Goal: Task Accomplishment & Management: Complete application form

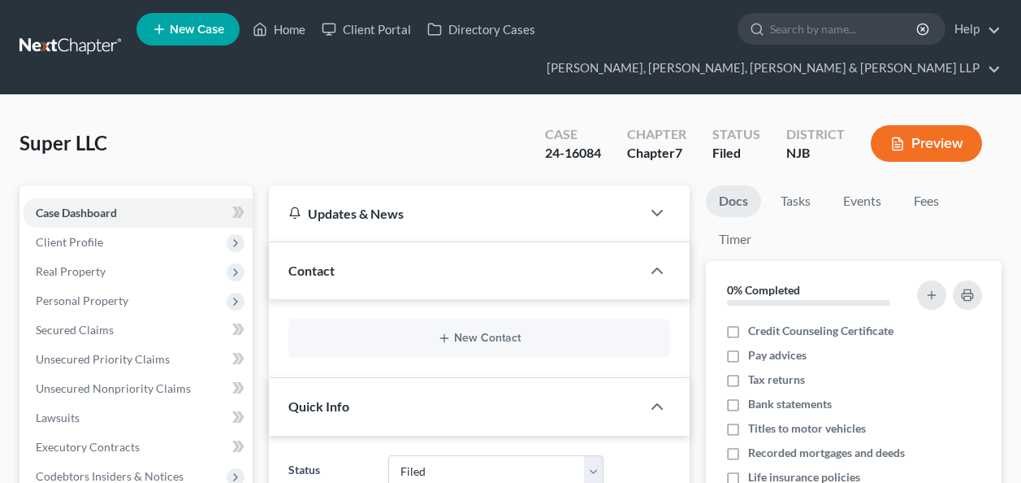
select select "6"
click at [809, 28] on input "search" at bounding box center [844, 29] width 149 height 30
click at [809, 38] on input "search" at bounding box center [844, 29] width 149 height 30
type input "h"
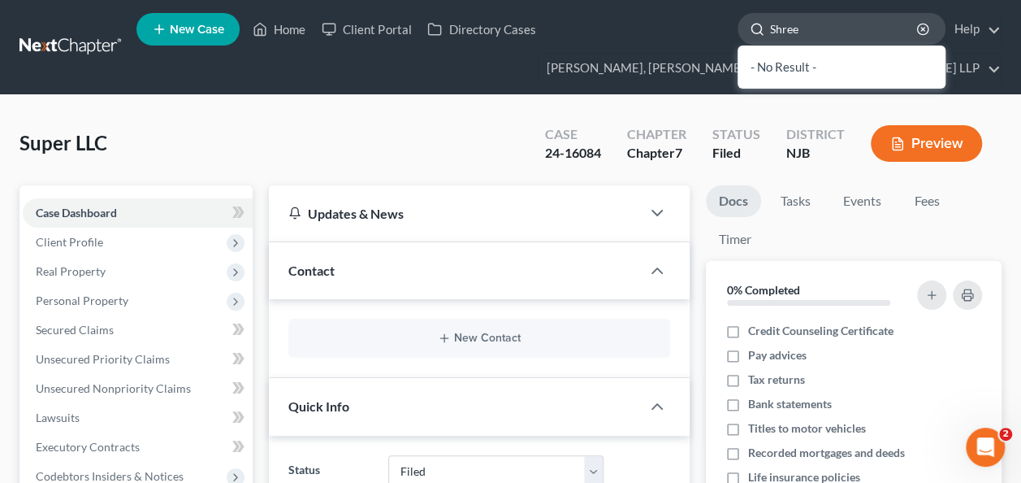
type input "[PERSON_NAME]"
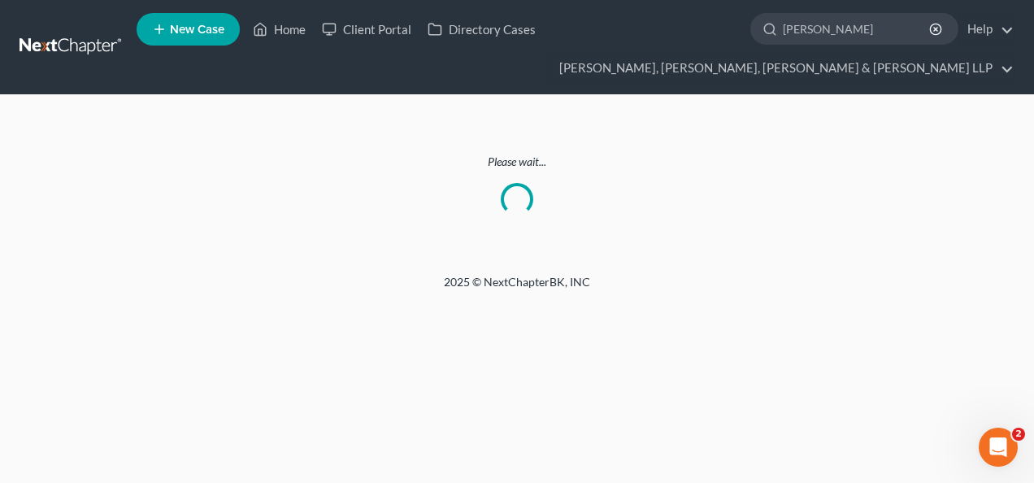
click at [809, 38] on input "[PERSON_NAME]" at bounding box center [857, 29] width 149 height 30
click at [852, 20] on input "[PERSON_NAME]" at bounding box center [857, 29] width 149 height 30
click at [852, 20] on input "search" at bounding box center [857, 29] width 149 height 30
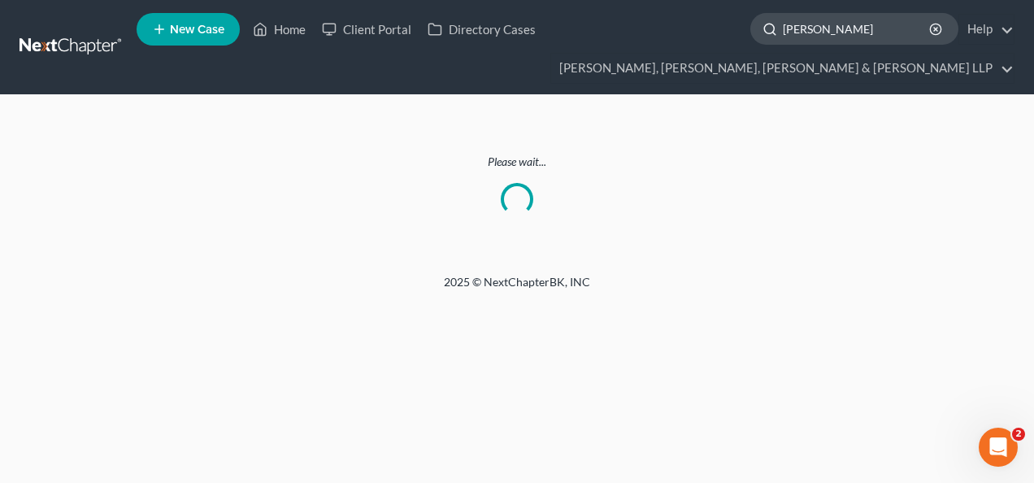
click at [813, 32] on input "[PERSON_NAME]" at bounding box center [857, 29] width 149 height 30
paste input "Hamouda"
type input "Hamouda"
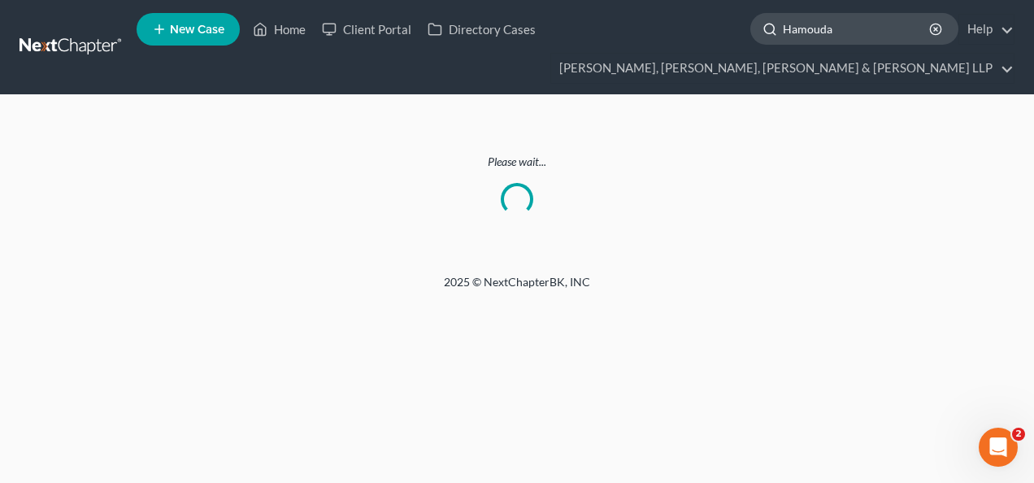
click at [821, 24] on input "Hamouda" at bounding box center [857, 29] width 149 height 30
click at [847, 19] on input "search" at bounding box center [857, 29] width 149 height 30
paste input "[PERSON_NAME]"
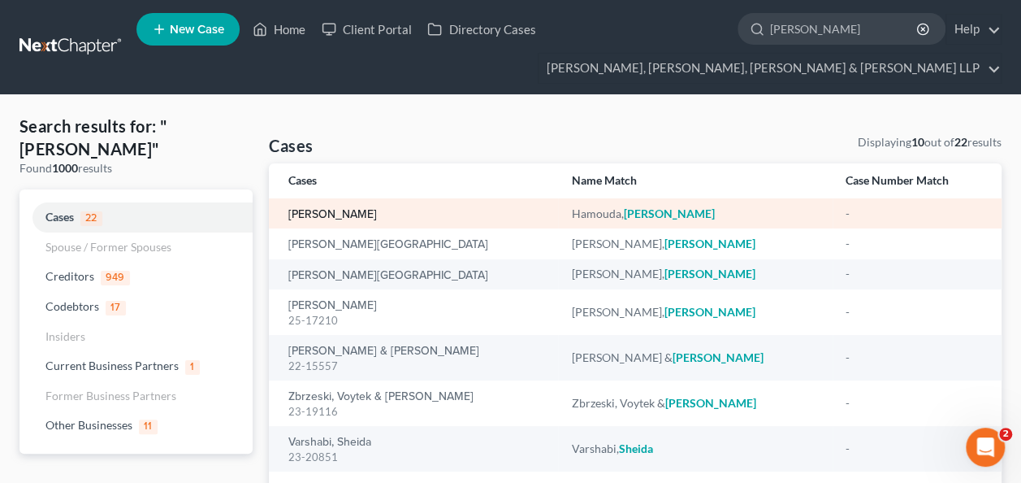
type input "[PERSON_NAME]"
click at [353, 214] on link "[PERSON_NAME]" at bounding box center [332, 214] width 89 height 11
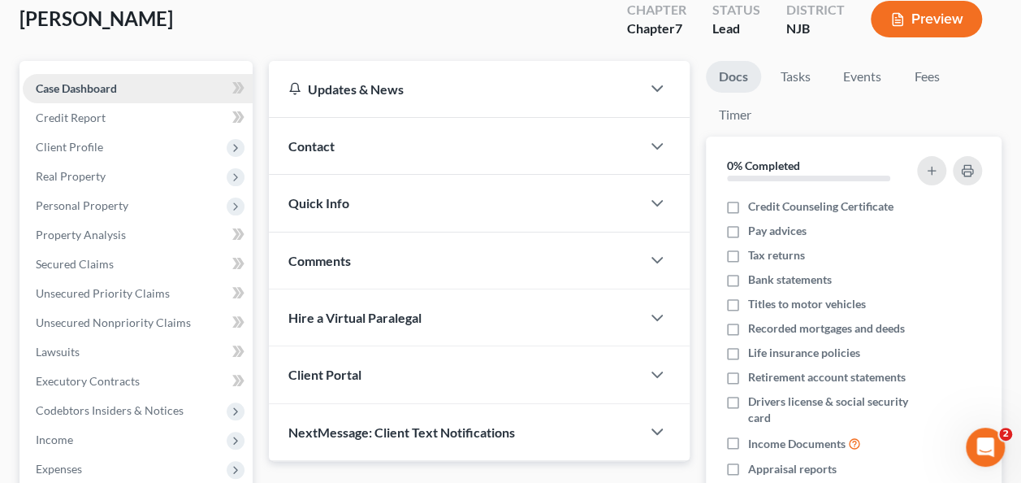
scroll to position [126, 0]
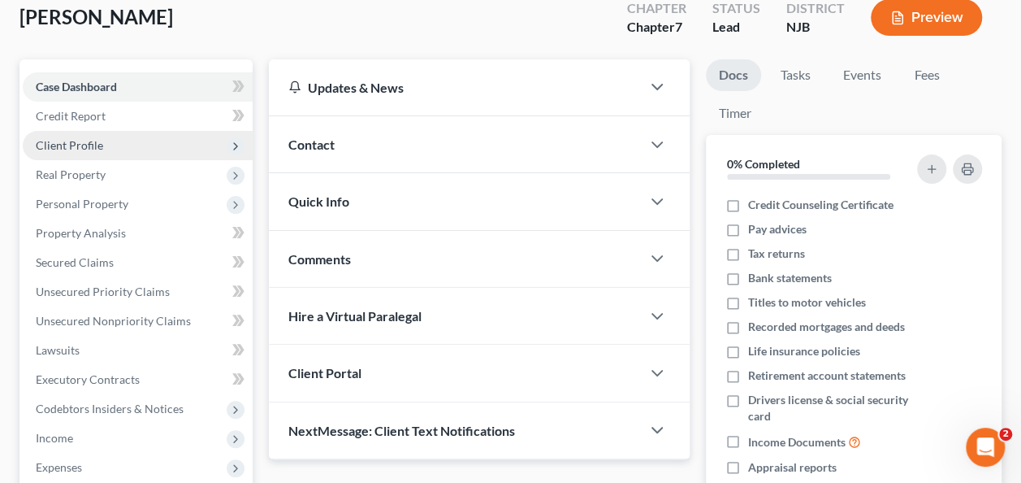
click at [107, 142] on span "Client Profile" at bounding box center [138, 145] width 230 height 29
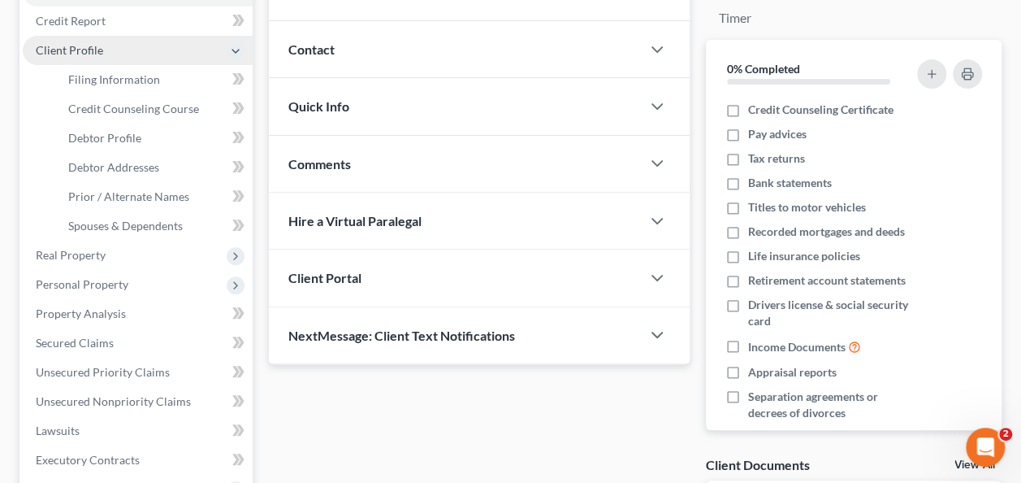
scroll to position [142, 0]
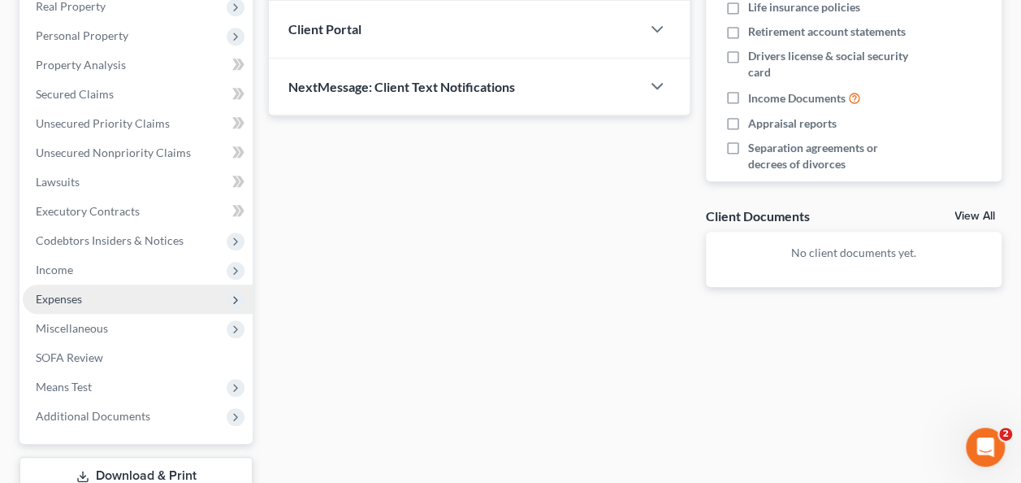
click at [75, 284] on span "Expenses" at bounding box center [138, 298] width 230 height 29
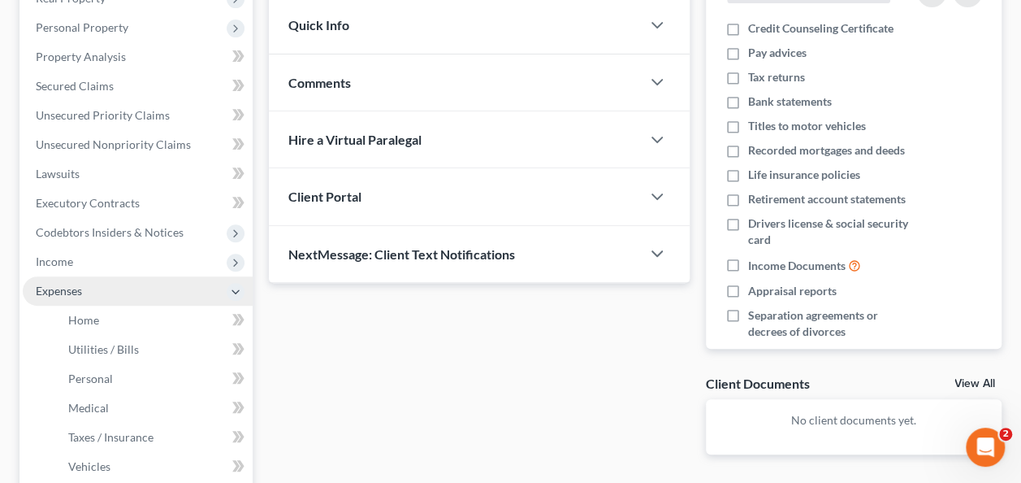
scroll to position [294, 0]
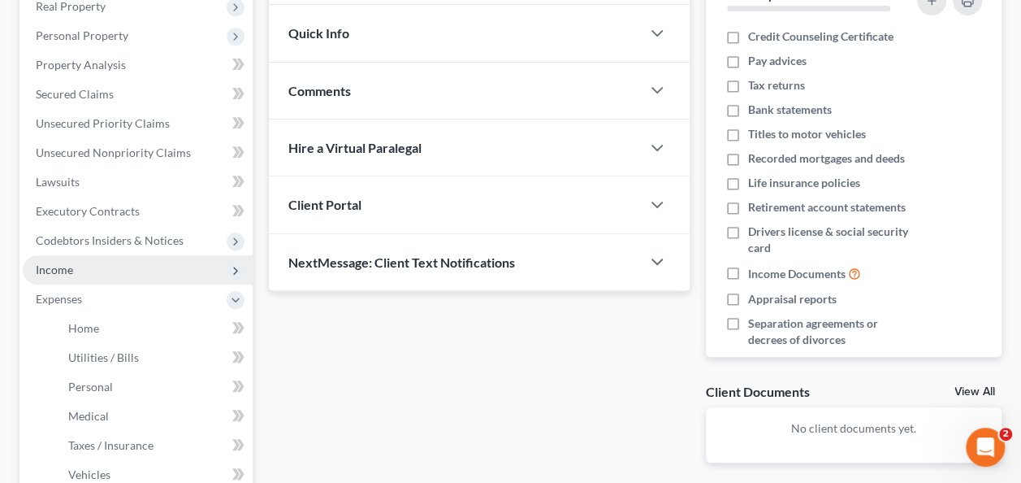
click at [87, 265] on span "Income" at bounding box center [138, 269] width 230 height 29
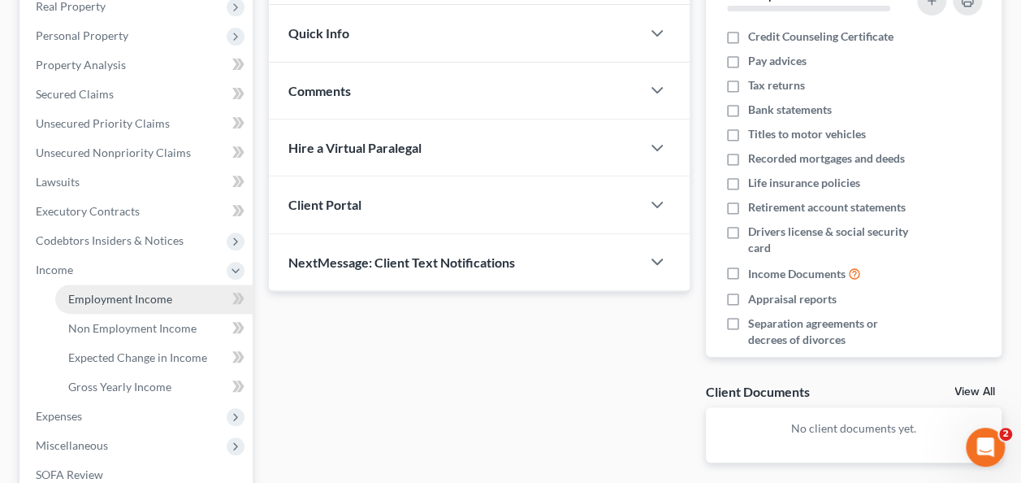
click at [151, 301] on span "Employment Income" at bounding box center [120, 299] width 104 height 14
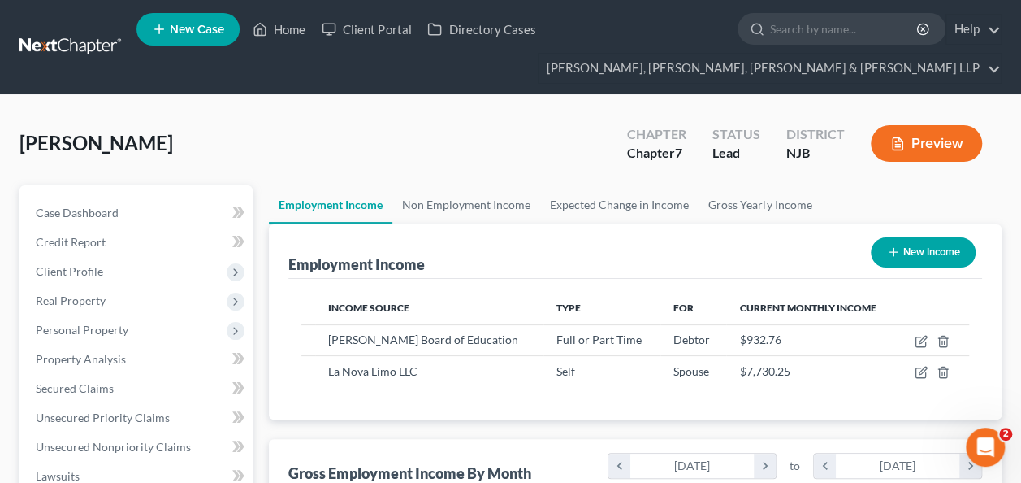
scroll to position [289, 408]
click at [449, 210] on link "Non Employment Income" at bounding box center [466, 204] width 148 height 39
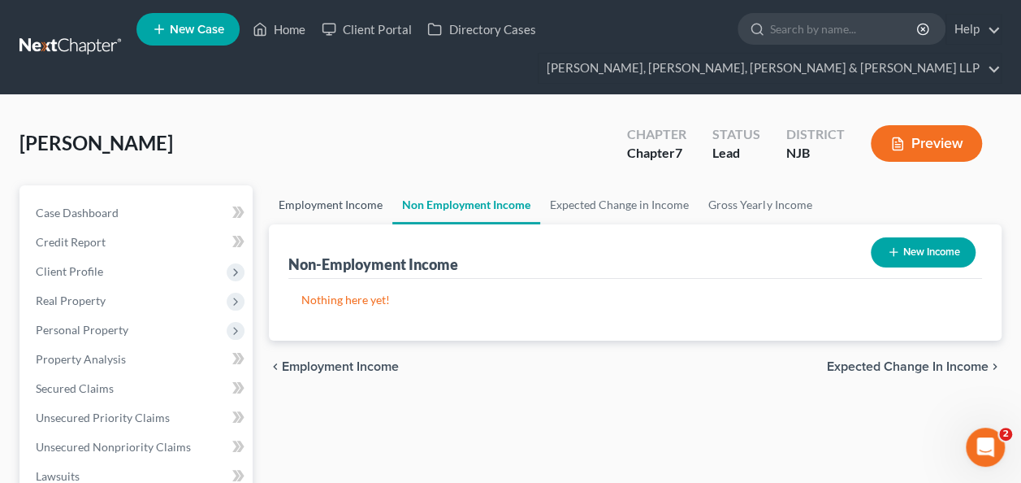
click at [349, 204] on link "Employment Income" at bounding box center [331, 204] width 124 height 39
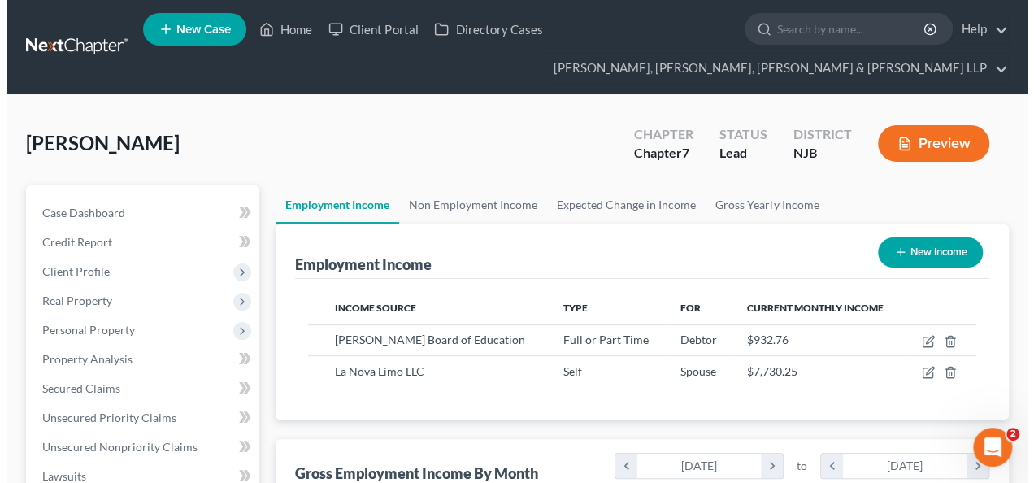
scroll to position [289, 408]
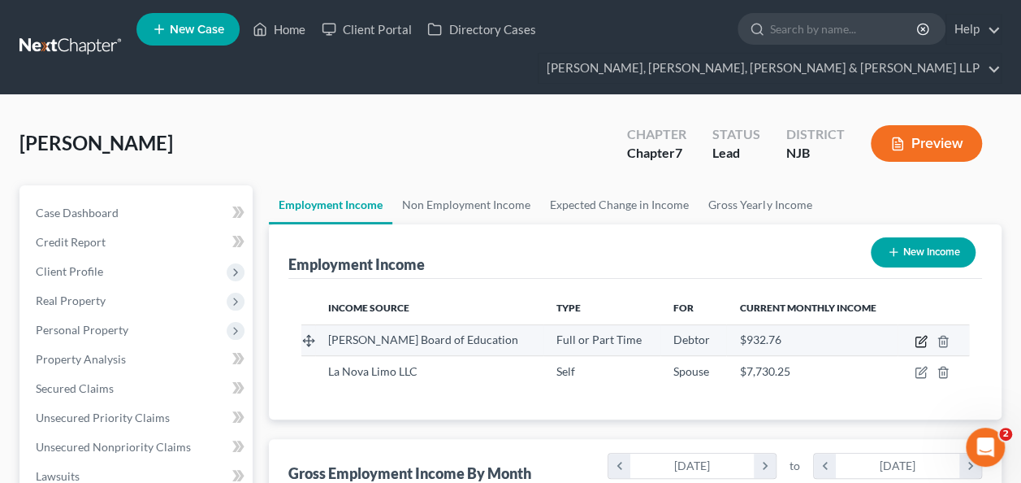
click at [920, 340] on icon "button" at bounding box center [922, 339] width 7 height 7
select select "0"
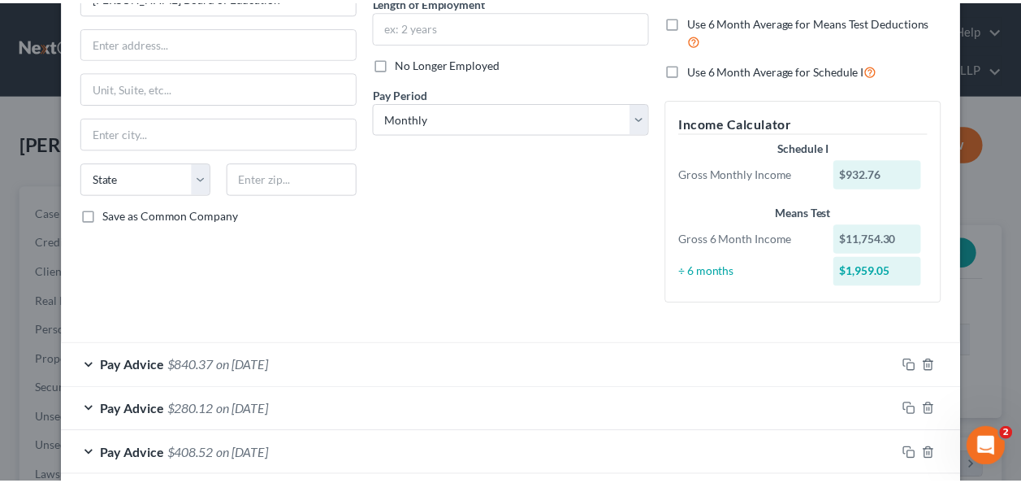
scroll to position [0, 0]
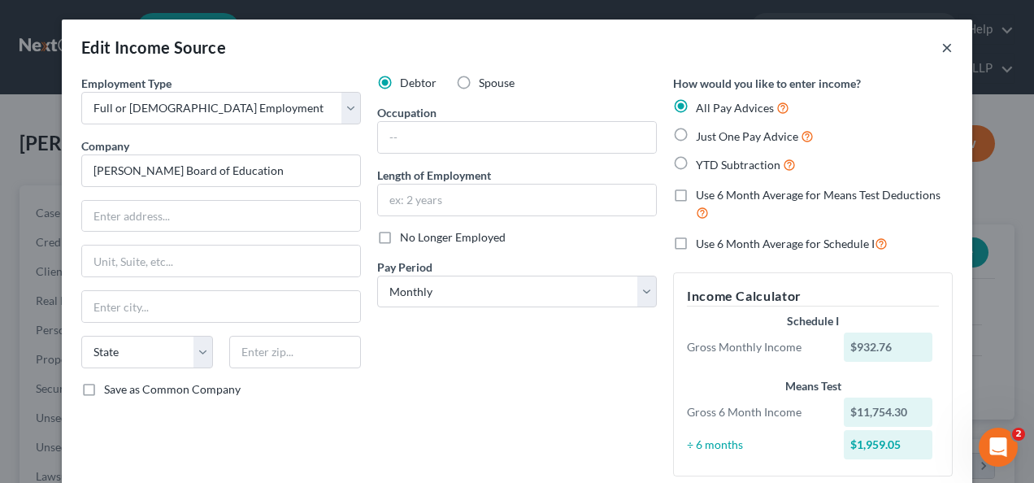
click at [941, 57] on button "×" at bounding box center [946, 47] width 11 height 20
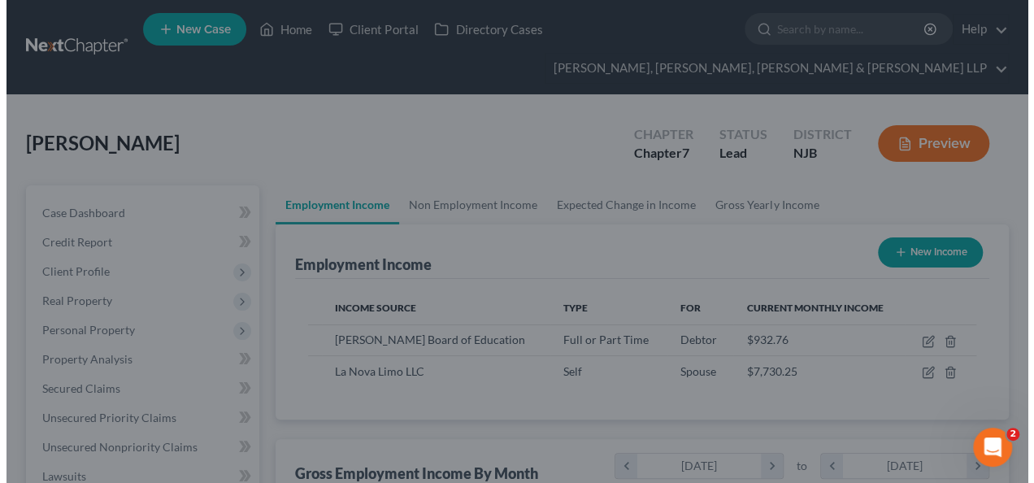
scroll to position [812279, 812160]
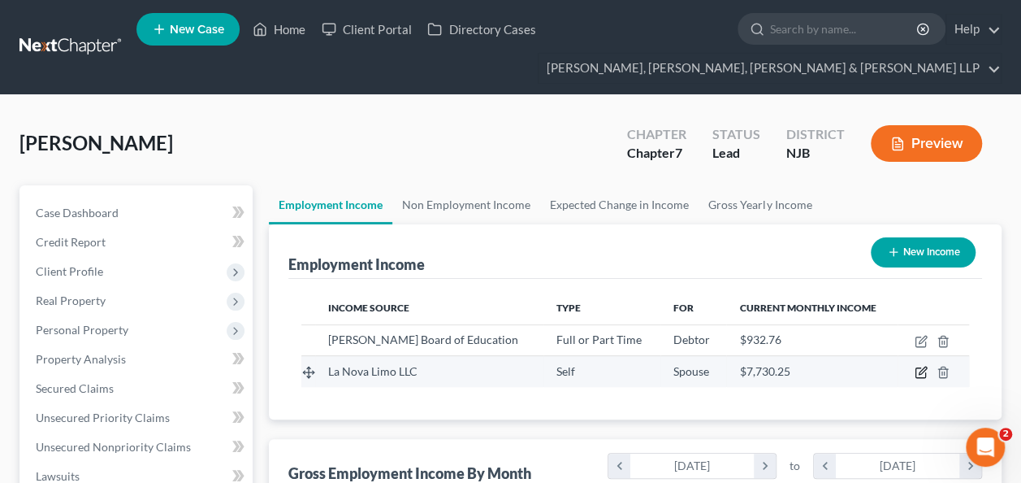
click at [921, 371] on icon "button" at bounding box center [921, 372] width 13 height 13
select select "1"
select select "0"
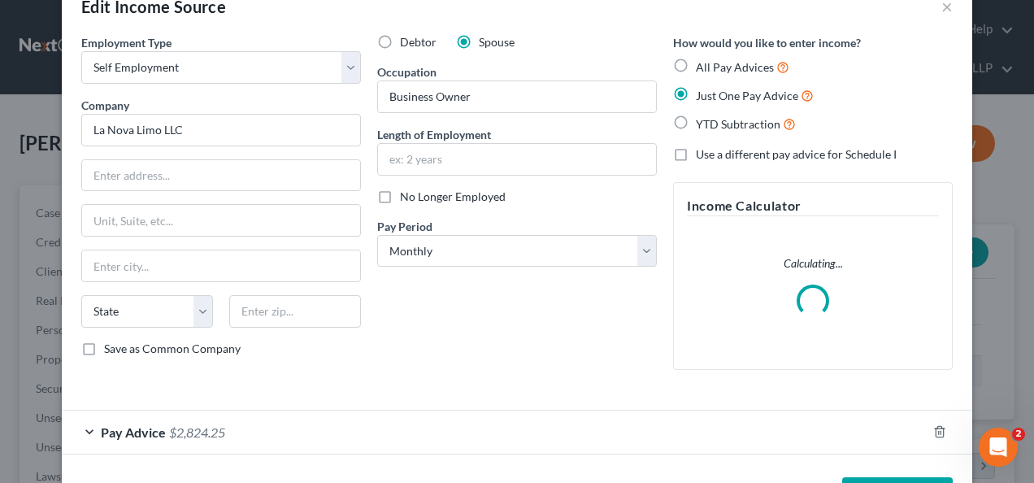
scroll to position [0, 0]
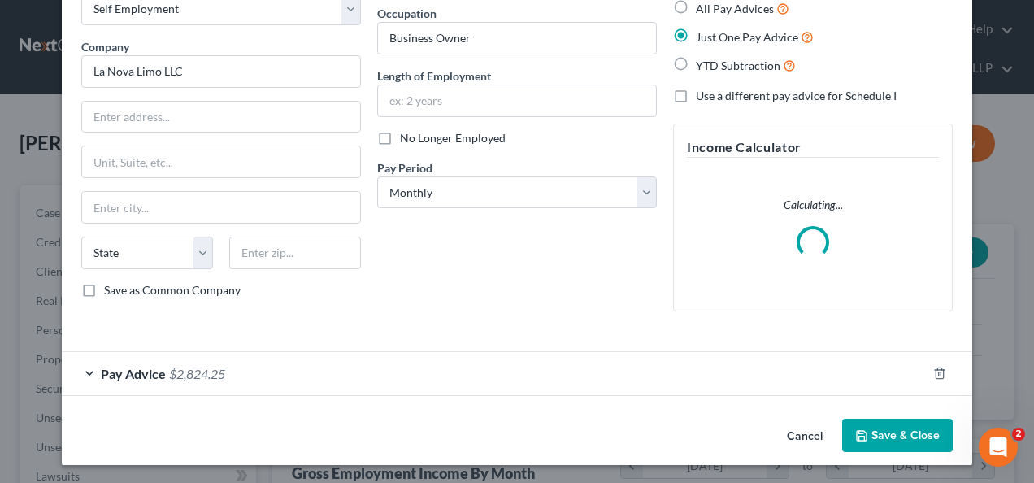
click at [427, 362] on div "Pay Advice $2,824.25" at bounding box center [494, 373] width 865 height 43
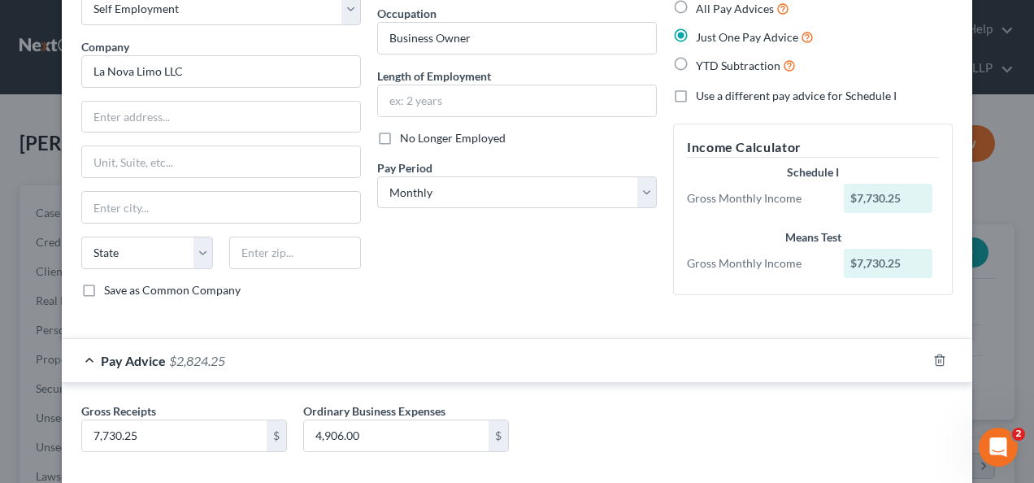
scroll to position [179, 0]
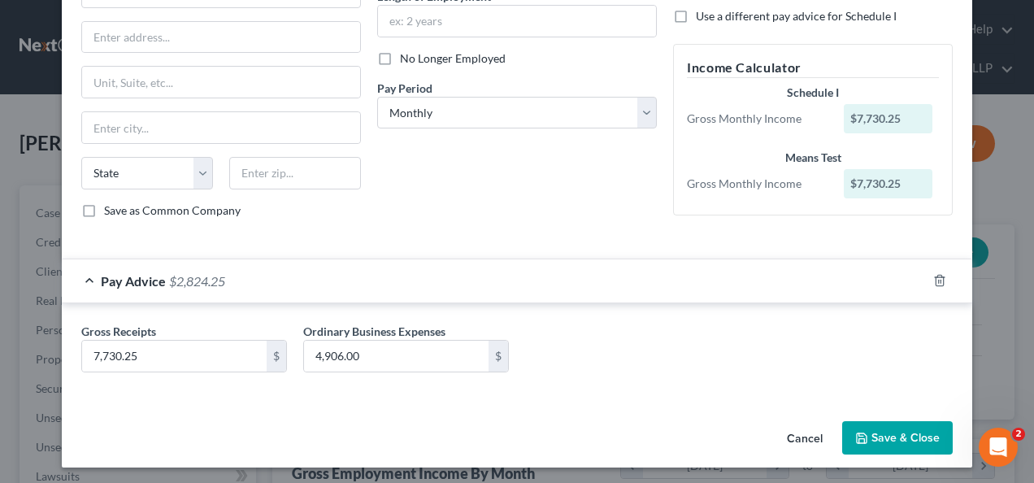
click at [522, 286] on div "Pay Advice $2,824.25" at bounding box center [494, 280] width 865 height 43
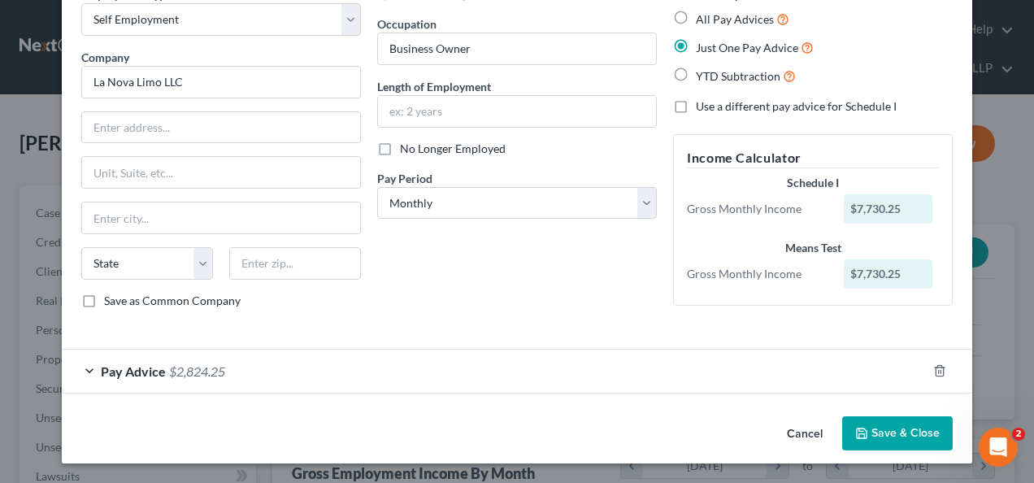
scroll to position [85, 0]
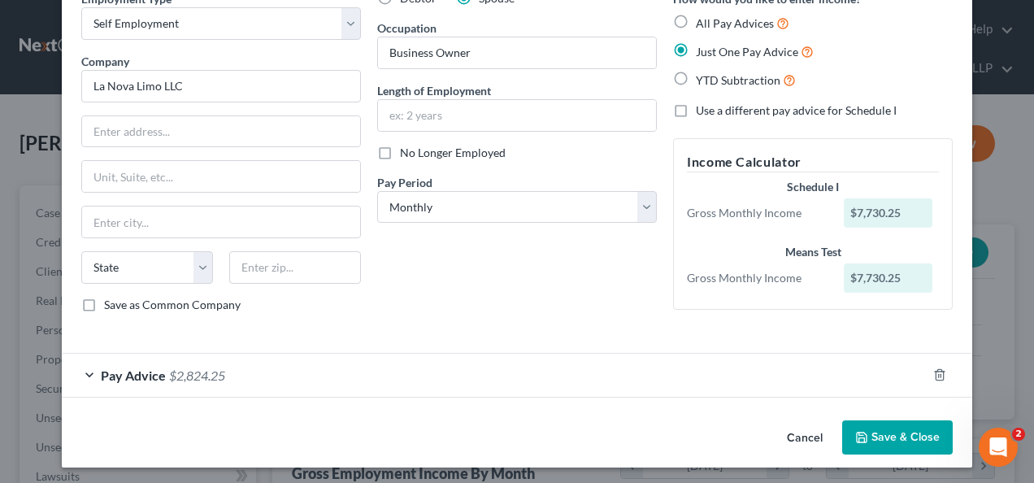
click at [447, 374] on div "Pay Advice $2,824.25" at bounding box center [494, 374] width 865 height 43
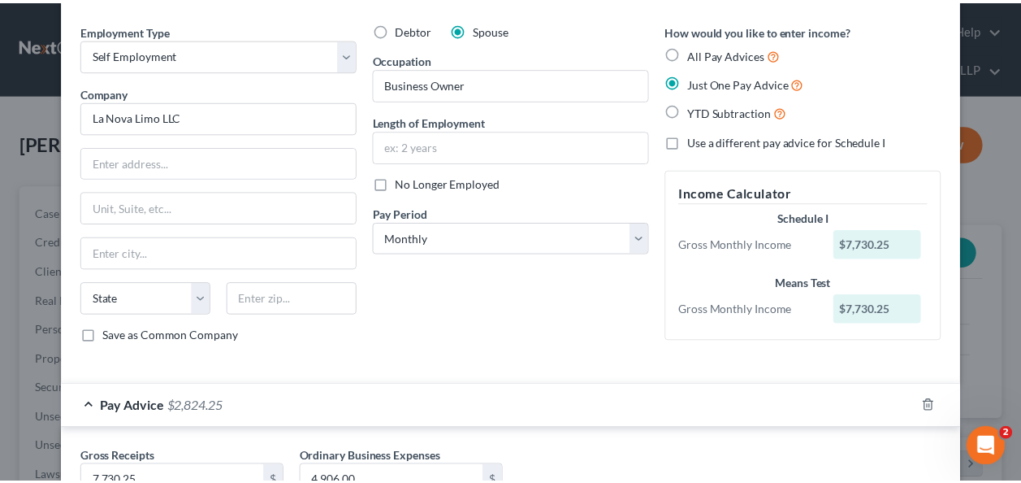
scroll to position [0, 0]
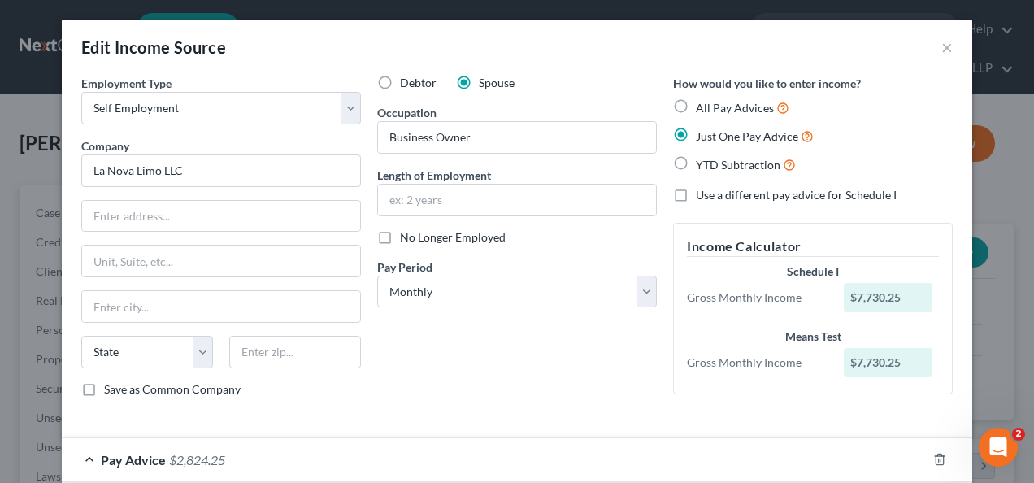
click at [931, 46] on div "Edit Income Source ×" at bounding box center [517, 47] width 910 height 55
click at [935, 31] on div "Edit Income Source ×" at bounding box center [517, 47] width 910 height 55
click at [941, 44] on button "×" at bounding box center [946, 47] width 11 height 20
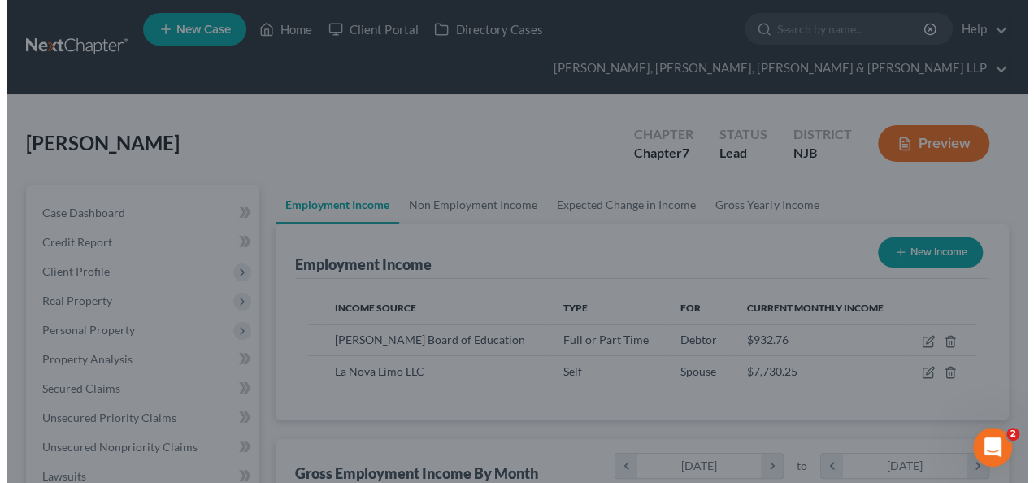
scroll to position [812279, 812160]
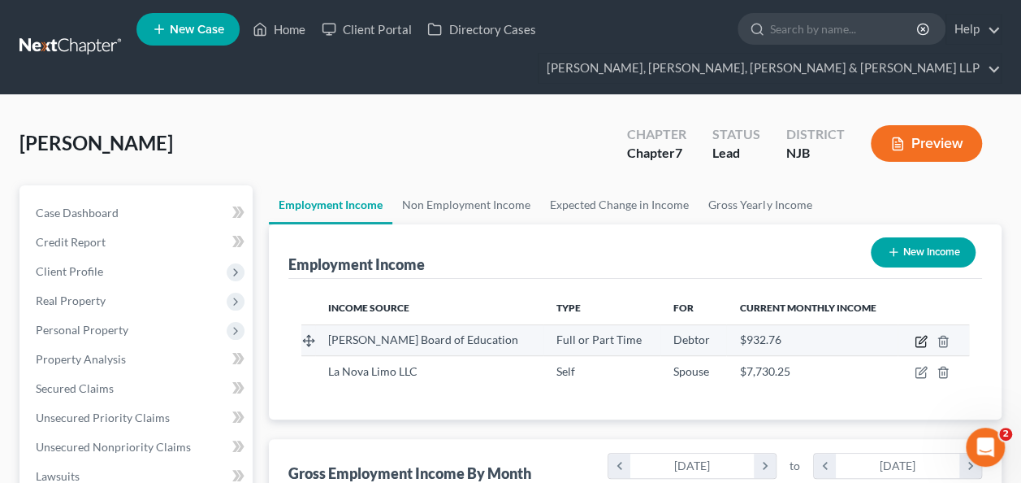
click at [920, 340] on icon "button" at bounding box center [921, 341] width 13 height 13
select select "0"
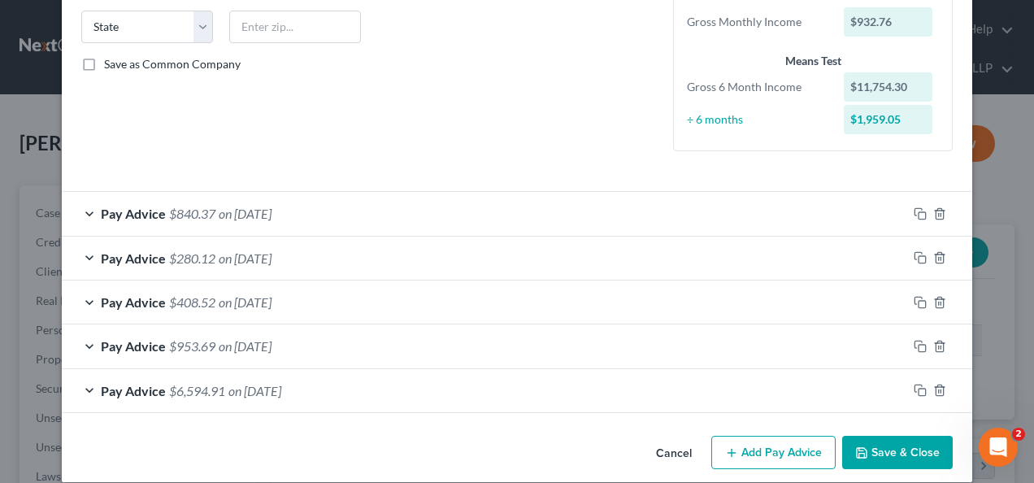
scroll to position [341, 0]
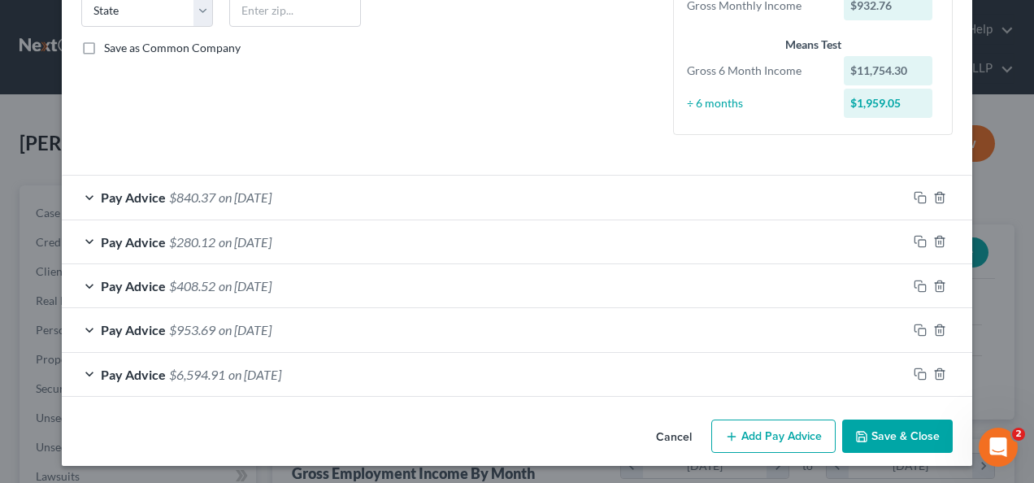
click at [328, 377] on div "Pay Advice $6,594.91 on [DATE]" at bounding box center [484, 374] width 845 height 43
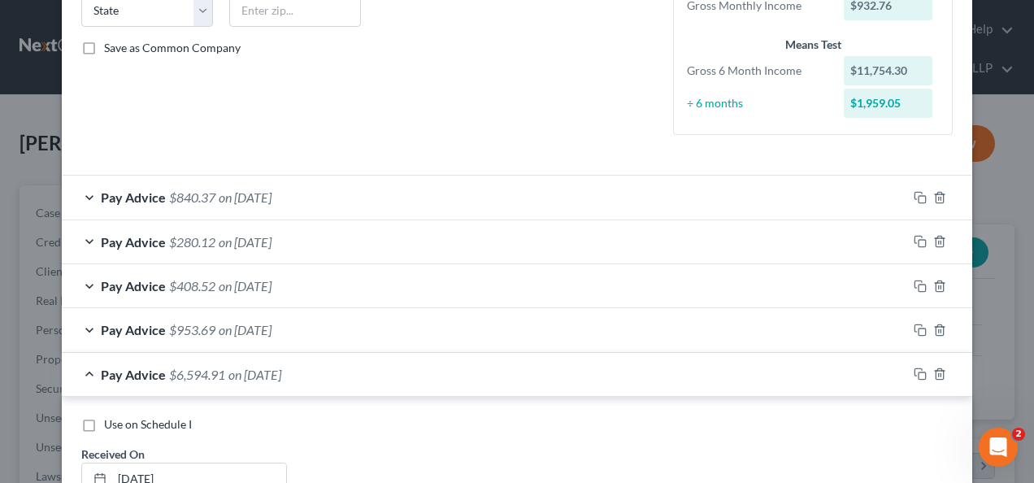
click at [342, 333] on div "Pay Advice $953.69 on [DATE]" at bounding box center [484, 329] width 845 height 43
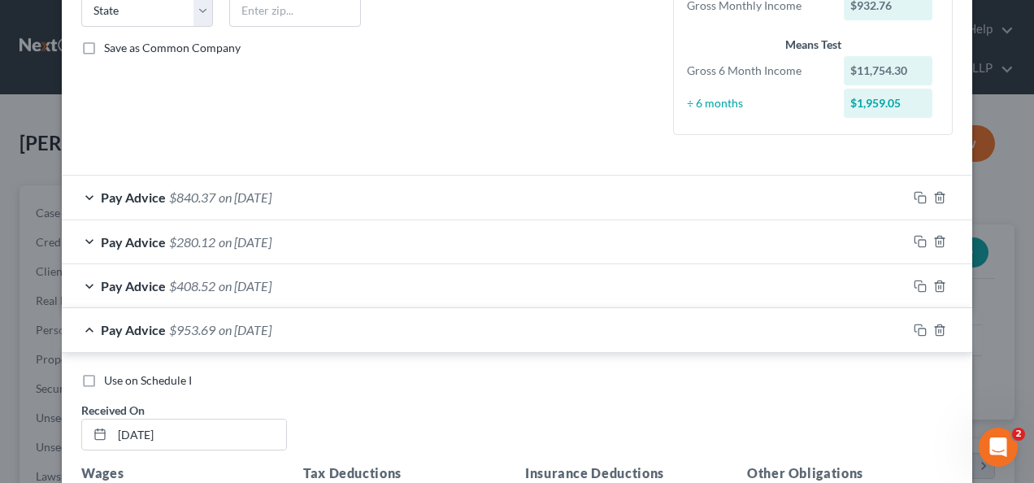
click at [356, 284] on div "Pay Advice $408.52 on [DATE]" at bounding box center [484, 285] width 845 height 43
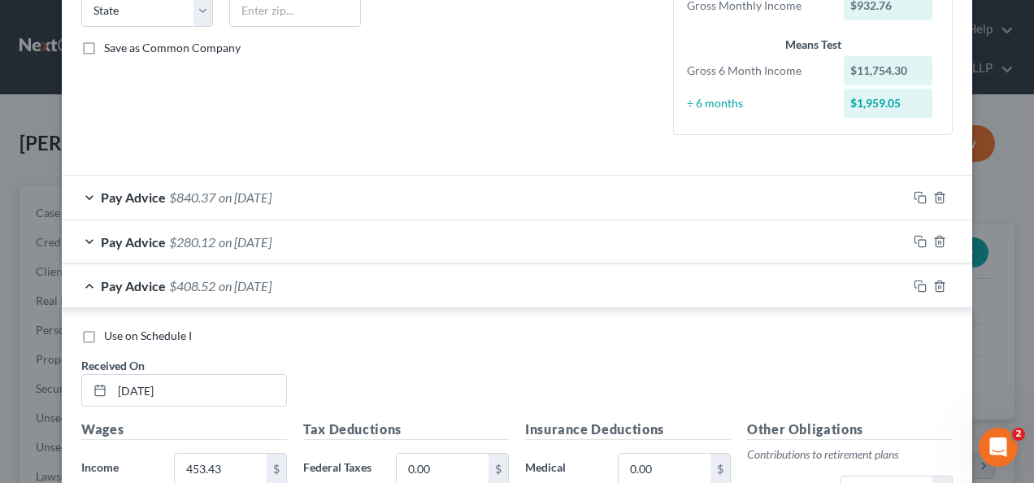
click at [361, 236] on div "Pay Advice $280.12 on [DATE]" at bounding box center [484, 241] width 845 height 43
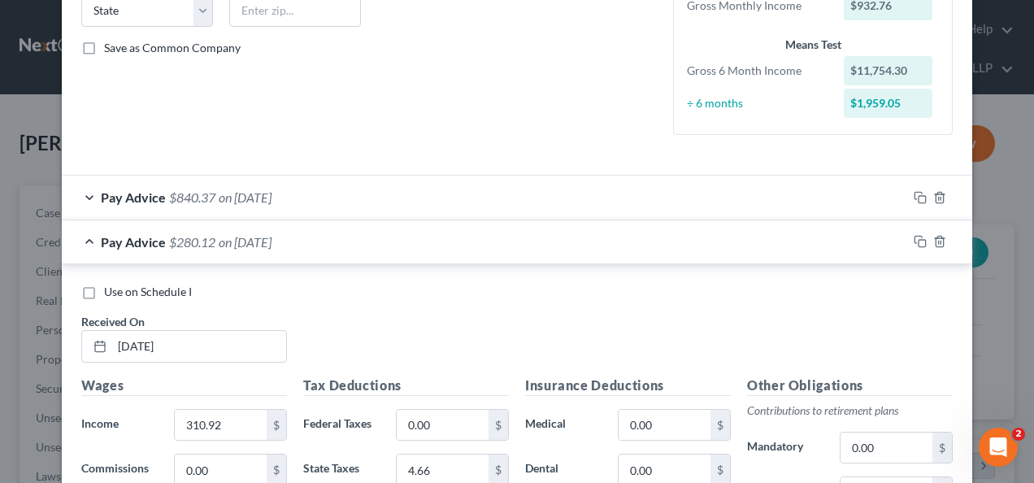
click at [359, 202] on div "Pay Advice $840.37 on [DATE]" at bounding box center [484, 197] width 845 height 43
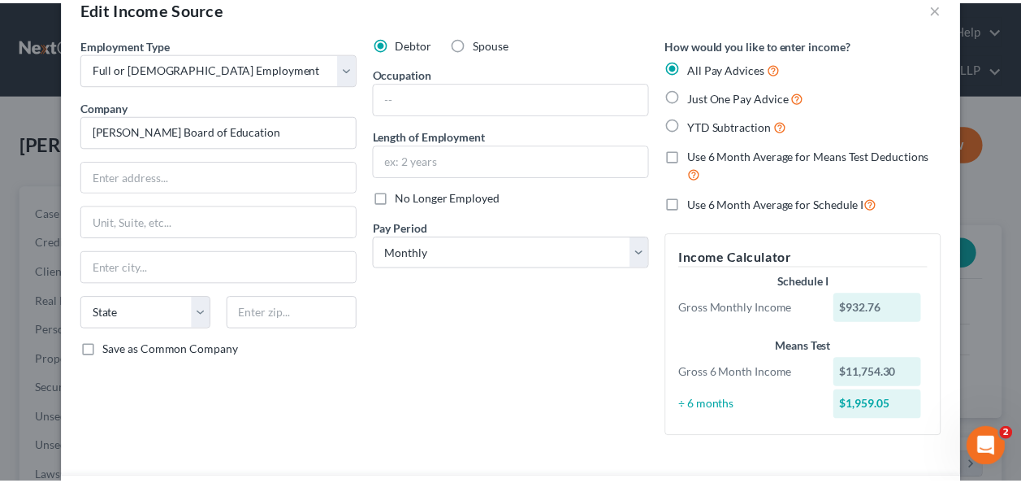
scroll to position [0, 0]
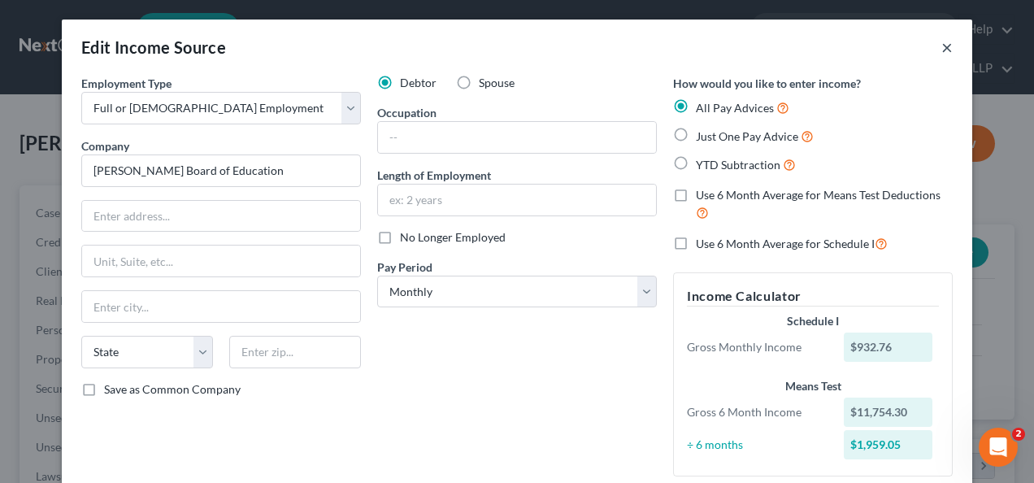
click at [946, 41] on button "×" at bounding box center [946, 47] width 11 height 20
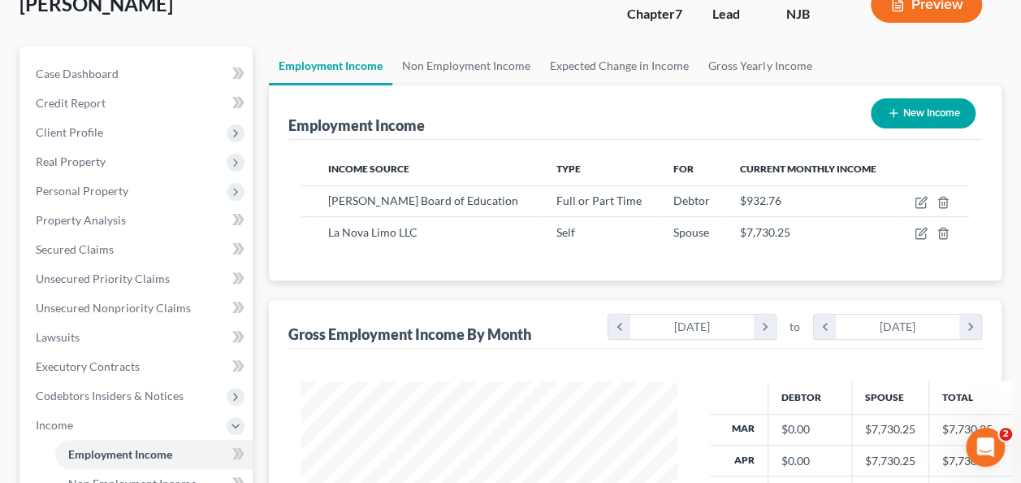
scroll to position [141, 0]
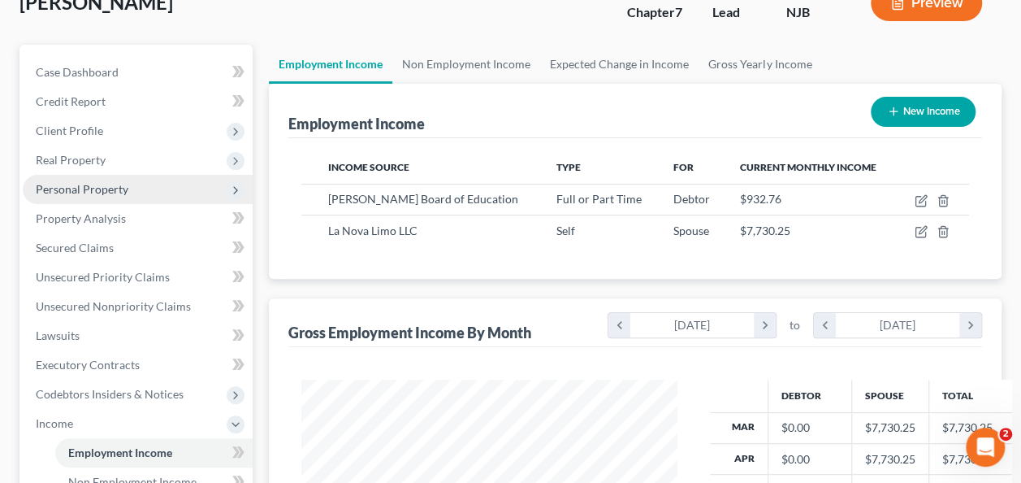
click at [115, 188] on span "Personal Property" at bounding box center [82, 189] width 93 height 14
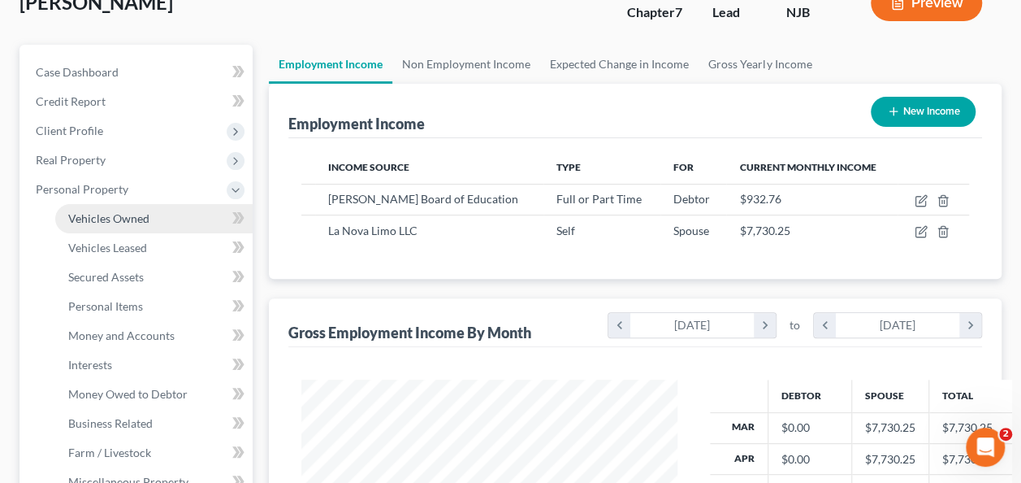
click at [158, 212] on link "Vehicles Owned" at bounding box center [153, 218] width 197 height 29
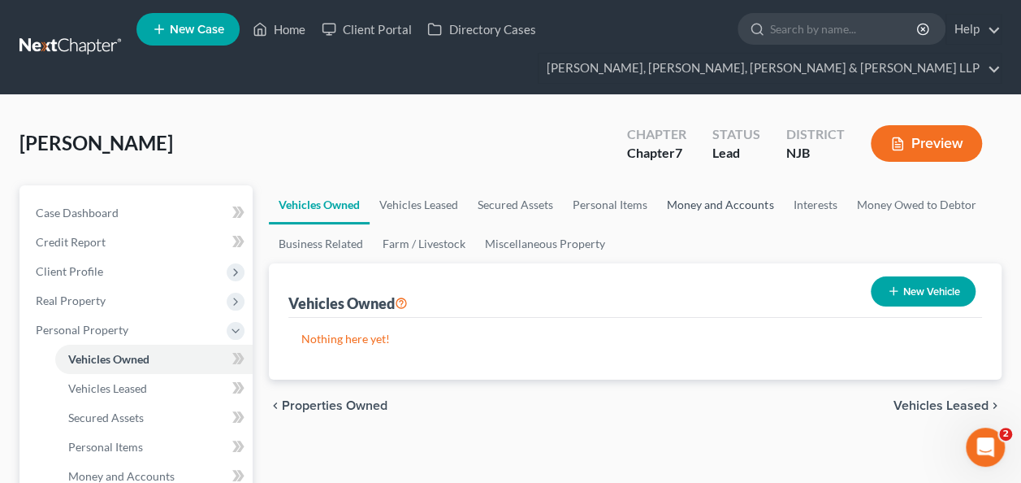
click at [727, 206] on link "Money and Accounts" at bounding box center [720, 204] width 126 height 39
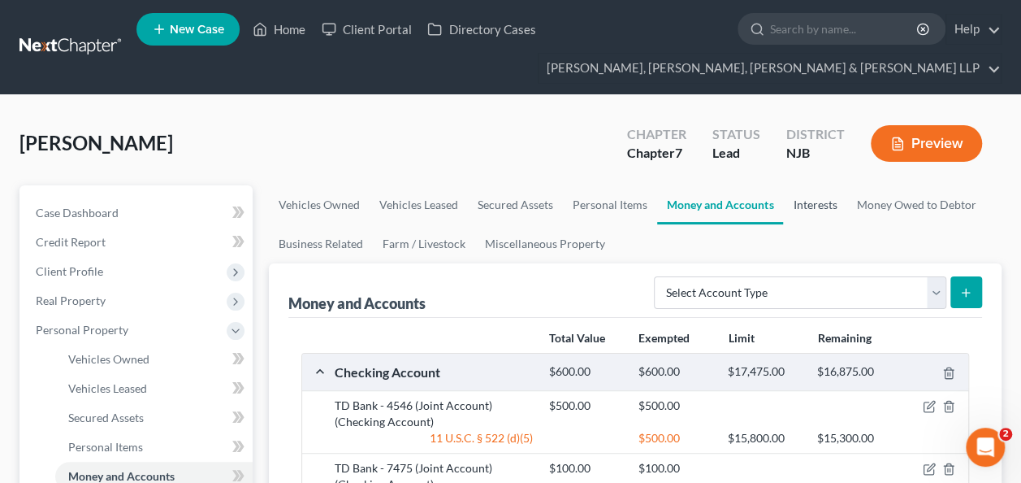
click at [830, 202] on link "Interests" at bounding box center [814, 204] width 63 height 39
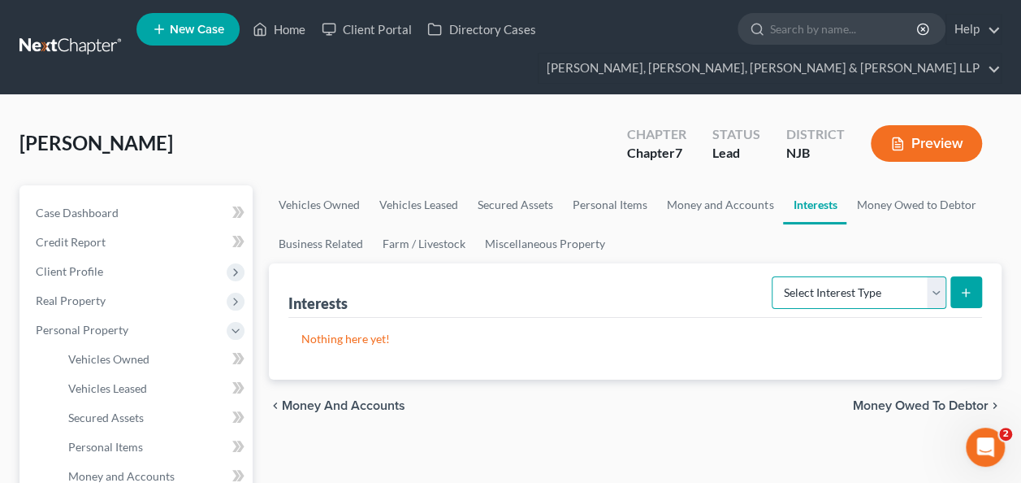
click at [920, 304] on select "Select Interest Type 401K Annuity Bond Education IRA Government Bond Government…" at bounding box center [859, 292] width 175 height 33
click at [556, 325] on div "Nothing here yet!" at bounding box center [635, 349] width 694 height 62
click at [712, 214] on link "Money and Accounts" at bounding box center [720, 204] width 126 height 39
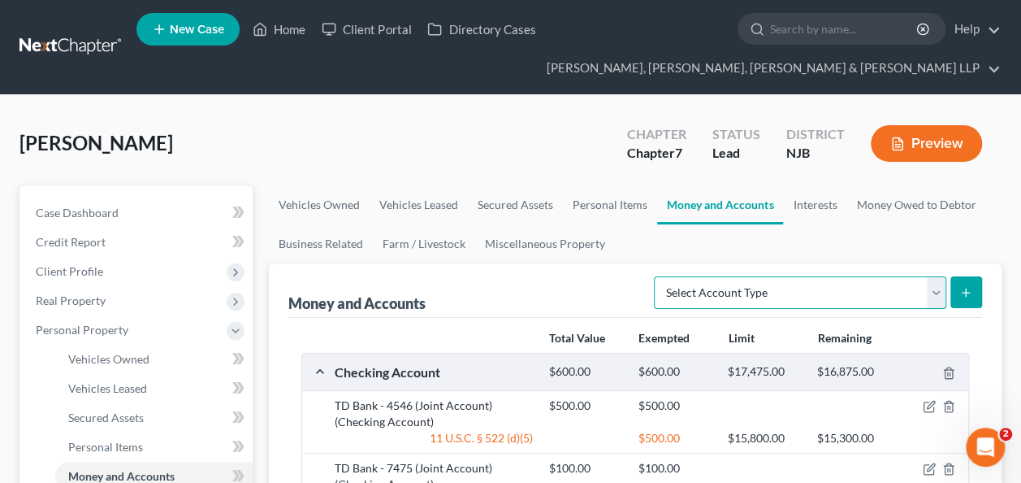
click at [926, 287] on select "Select Account Type Brokerage Cash on Hand Certificates of Deposit Checking Acc…" at bounding box center [800, 292] width 293 height 33
click at [489, 141] on div "[PERSON_NAME] Upgraded Chapter Chapter 7 Status [GEOGRAPHIC_DATA] [GEOGRAPHIC_D…" at bounding box center [511, 150] width 982 height 71
click at [908, 202] on link "Money Owed to Debtor" at bounding box center [916, 204] width 139 height 39
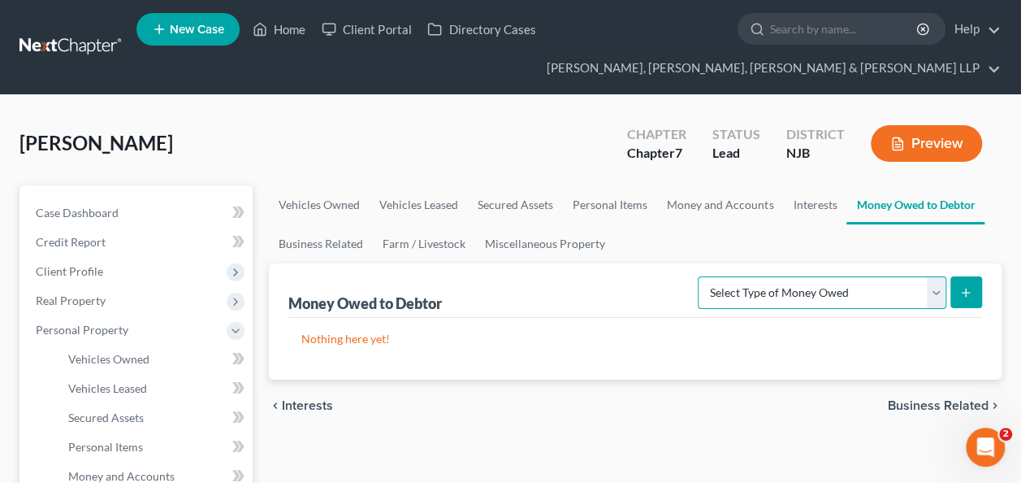
click at [925, 290] on select "Select Type of Money Owed Accounts Receivable Alimony Child Support Claims Agai…" at bounding box center [822, 292] width 249 height 33
select select "property_settlements"
click at [701, 276] on select "Select Type of Money Owed Accounts Receivable Alimony Child Support Claims Agai…" at bounding box center [822, 292] width 249 height 33
click at [933, 290] on select "Select Type of Money Owed Accounts Receivable Alimony Child Support Claims Agai…" at bounding box center [822, 292] width 249 height 33
click at [652, 331] on p "Nothing here yet!" at bounding box center [635, 339] width 668 height 16
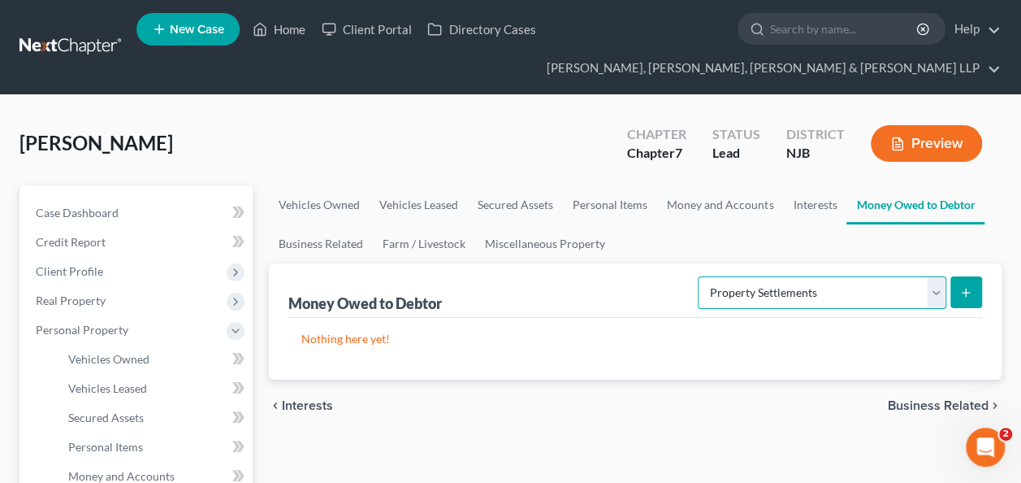
click at [820, 287] on select "Select Type of Money Owed Accounts Receivable Alimony Child Support Claims Agai…" at bounding box center [822, 292] width 249 height 33
click at [527, 275] on div "Money Owed to Debtor Select Type of Money Owed Accounts Receivable Alimony Chil…" at bounding box center [635, 290] width 694 height 54
click at [319, 246] on link "Business Related" at bounding box center [321, 243] width 104 height 39
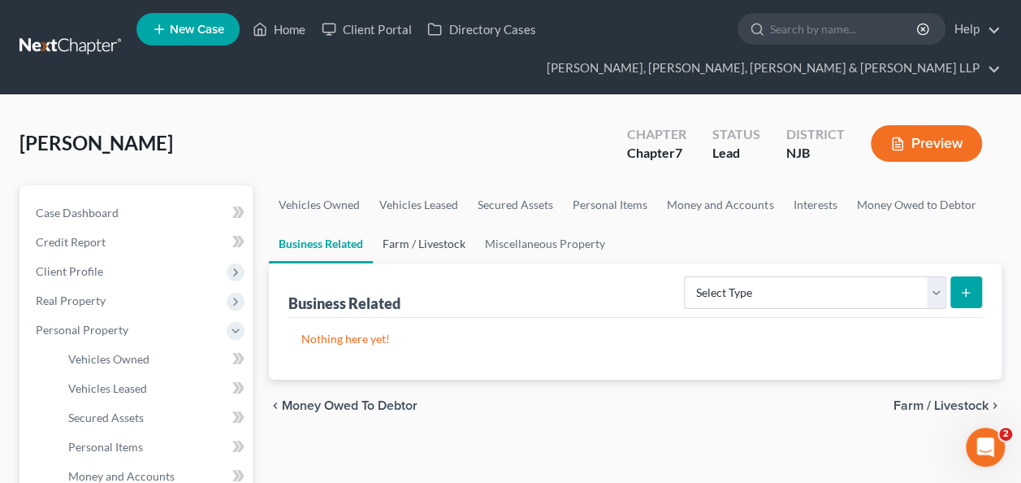
click at [423, 238] on link "Farm / Livestock" at bounding box center [424, 243] width 102 height 39
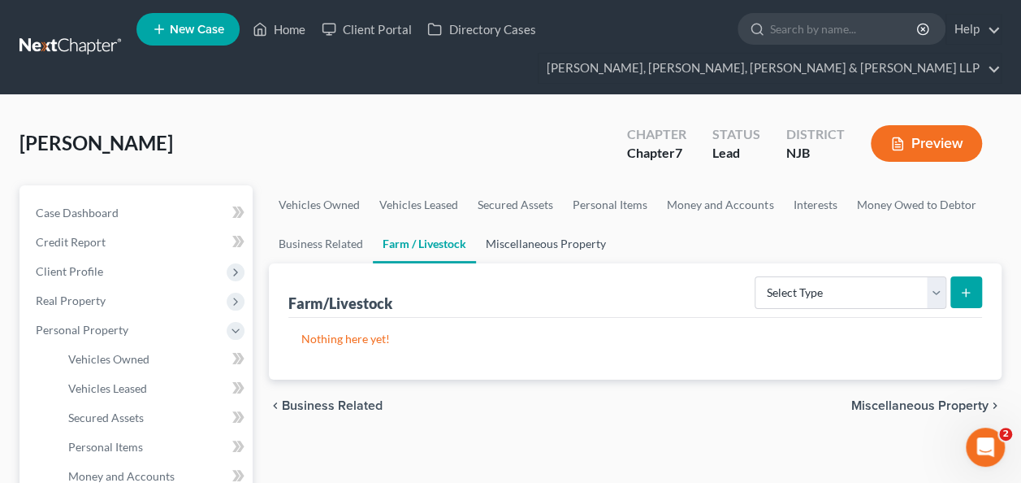
click at [547, 237] on link "Miscellaneous Property" at bounding box center [546, 243] width 140 height 39
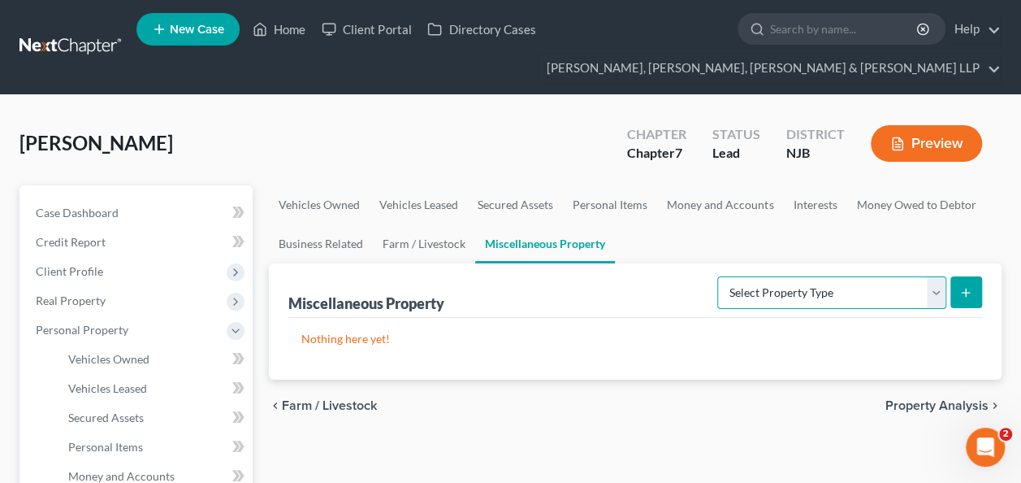
click at [939, 286] on select "Select Property Type Assigned for Creditor Benefit [DATE] Holding for Another N…" at bounding box center [831, 292] width 229 height 33
select select "not_yet_listed"
click at [717, 276] on select "Select Property Type Assigned for Creditor Benefit [DATE] Holding for Another N…" at bounding box center [831, 292] width 229 height 33
click at [969, 295] on icon "submit" at bounding box center [966, 292] width 13 height 13
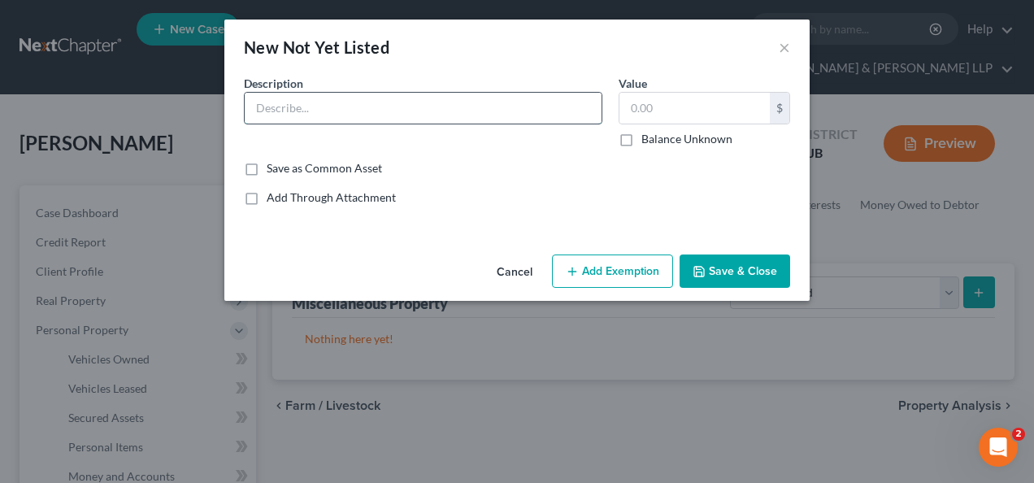
click at [460, 102] on input "text" at bounding box center [423, 108] width 357 height 31
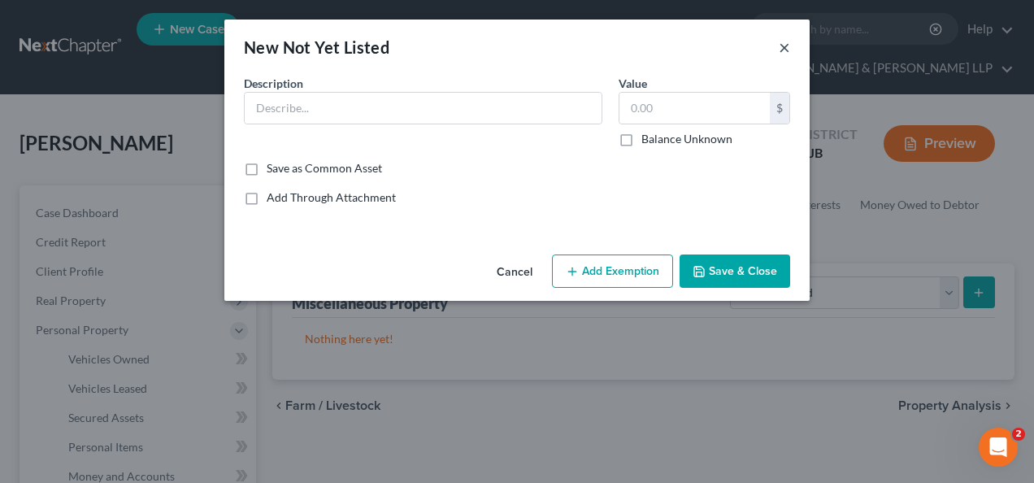
click at [782, 42] on button "×" at bounding box center [783, 47] width 11 height 20
